Goal: Information Seeking & Learning: Compare options

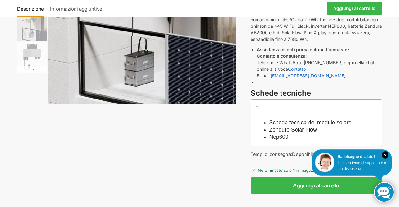
scroll to position [130, 0]
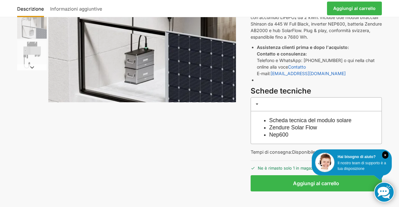
click at [376, 202] on div "× Hai bisogno di aiuto? Il nostro team di supporto è a tua disposizione !" at bounding box center [383, 191] width 22 height 22
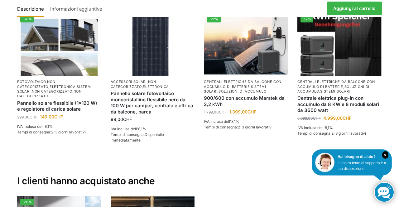
scroll to position [1208, 0]
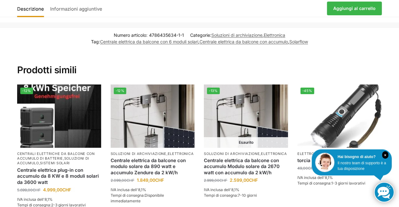
scroll to position [765, 0]
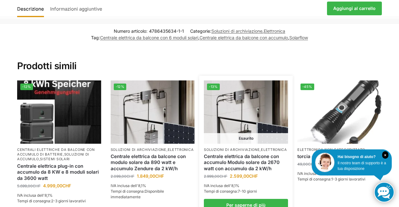
click at [251, 115] on img at bounding box center [246, 111] width 84 height 63
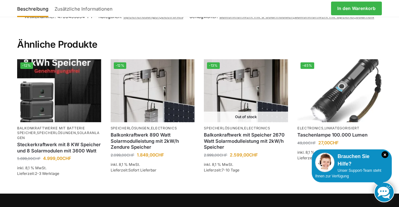
scroll to position [785, 0]
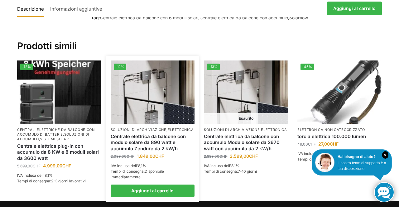
click at [152, 127] on font "Soluzioni di archiviazione" at bounding box center [139, 129] width 56 height 4
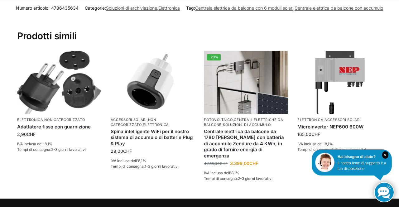
scroll to position [820, 0]
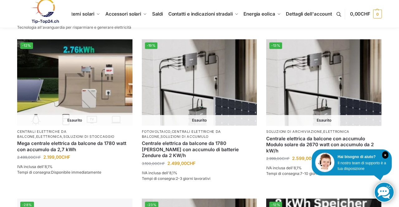
scroll to position [493, 0]
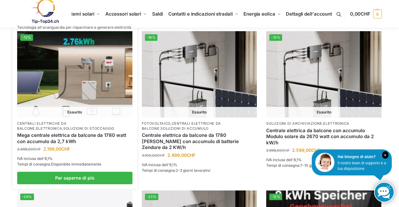
click at [95, 88] on img at bounding box center [74, 74] width 115 height 86
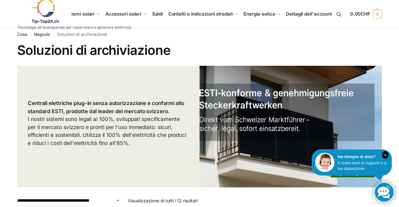
scroll to position [0, 0]
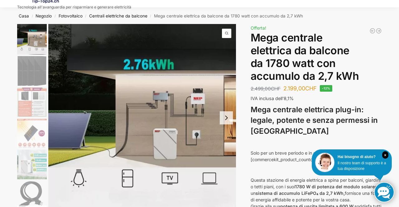
scroll to position [23, 0]
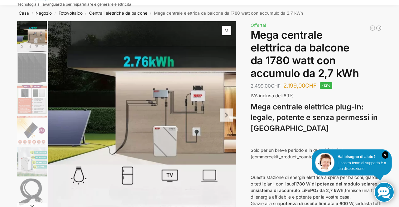
click at [194, 118] on img "1 / 9" at bounding box center [141, 114] width 187 height 187
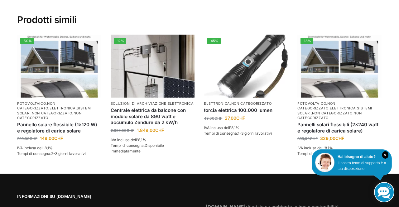
scroll to position [1124, 0]
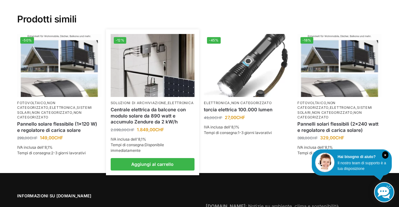
click at [156, 101] on font "Soluzioni di archiviazione" at bounding box center [139, 103] width 56 height 4
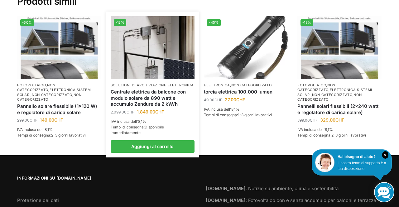
scroll to position [1144, 0]
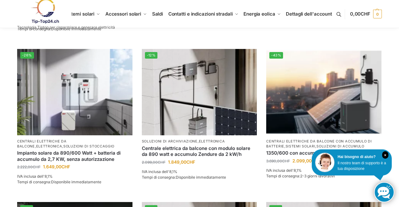
scroll to position [323, 0]
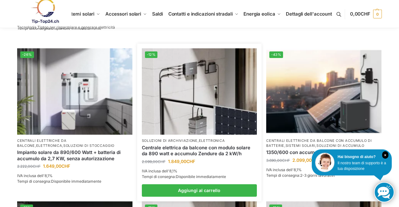
click at [201, 114] on img at bounding box center [199, 91] width 115 height 86
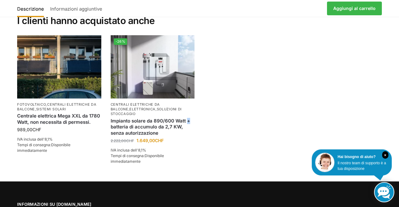
scroll to position [1366, 0]
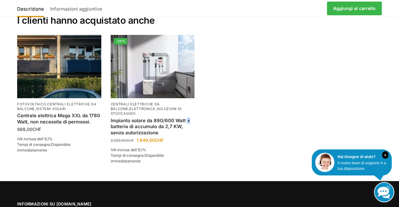
click at [250, 38] on ul "Fotovoltaico , centrali elettriche da balcone , sistemi solari Centrale elettri…" at bounding box center [199, 108] width 374 height 146
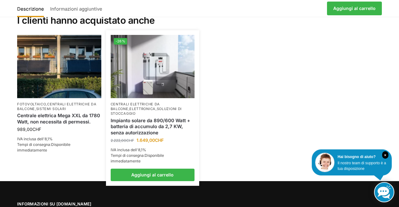
click at [171, 67] on img at bounding box center [153, 66] width 84 height 63
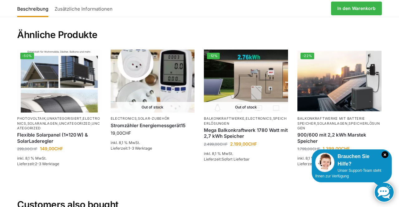
scroll to position [1135, 0]
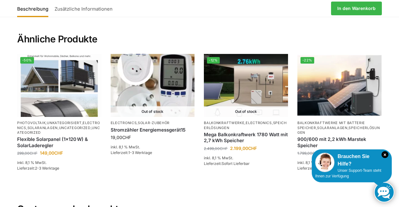
click at [394, 86] on section "Ähnliche Produkte -50% Photovoltaik , Unkategorisiert , Electronics , Solaranla…" at bounding box center [199, 103] width 390 height 170
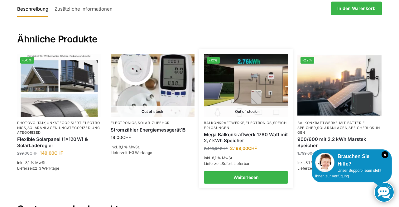
click at [257, 89] on img at bounding box center [246, 85] width 84 height 63
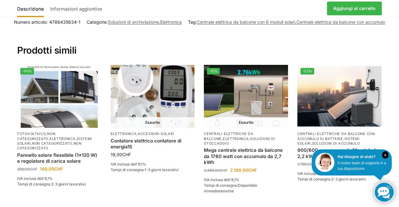
scroll to position [1176, 0]
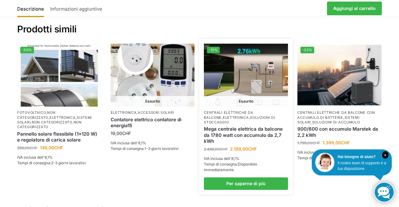
click at [248, 85] on img at bounding box center [246, 75] width 84 height 63
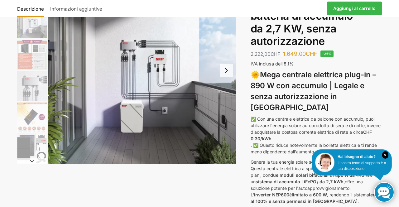
scroll to position [78, 0]
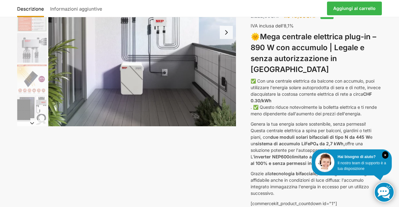
scroll to position [118, 0]
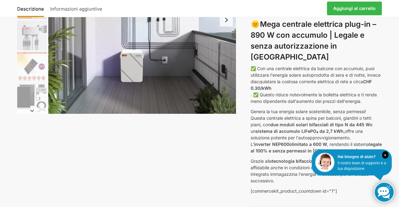
click at [204, 42] on img "1 / 12" at bounding box center [141, 19] width 187 height 187
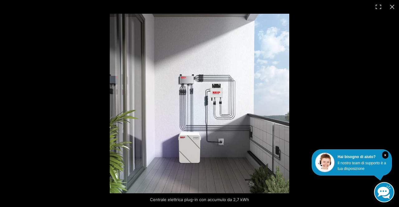
click at [241, 94] on img at bounding box center [199, 103] width 179 height 179
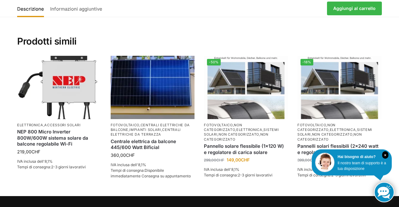
scroll to position [1338, 0]
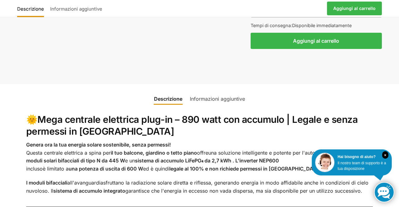
click at [390, 158] on div "× Hai bisogno di aiuto? Il nostro team di supporto è a tua disposizione" at bounding box center [351, 162] width 80 height 26
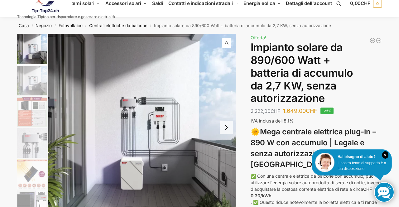
scroll to position [0, 0]
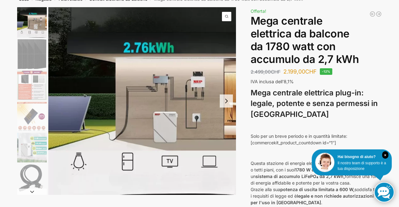
scroll to position [38, 0]
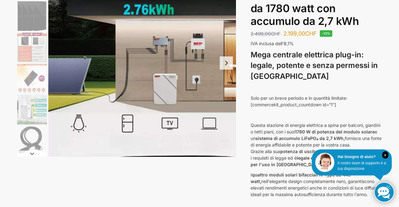
scroll to position [77, 0]
